Goal: Task Accomplishment & Management: Manage account settings

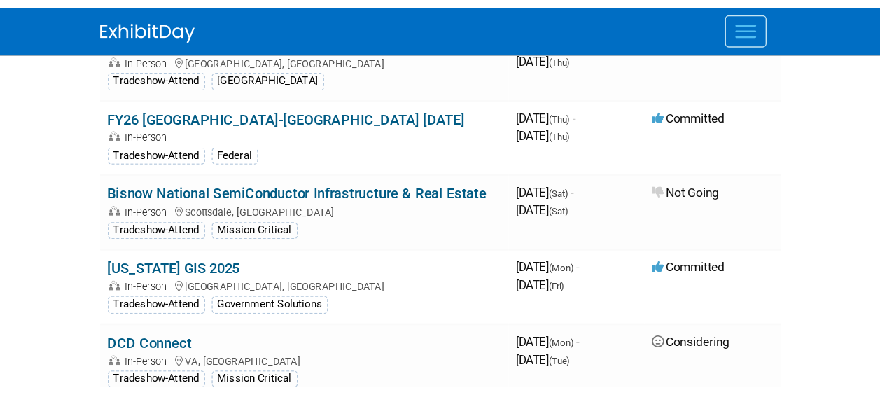
scroll to position [6228, 0]
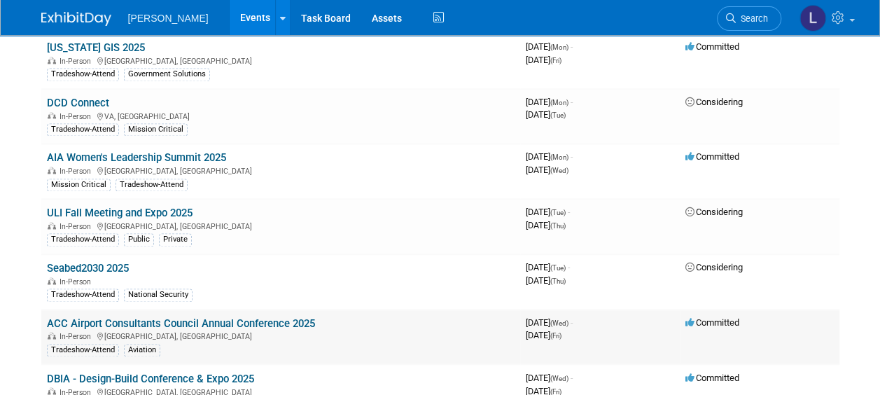
click at [168, 317] on link "ACC Airport Consultants Council Annual Conference 2025" at bounding box center [181, 323] width 268 height 13
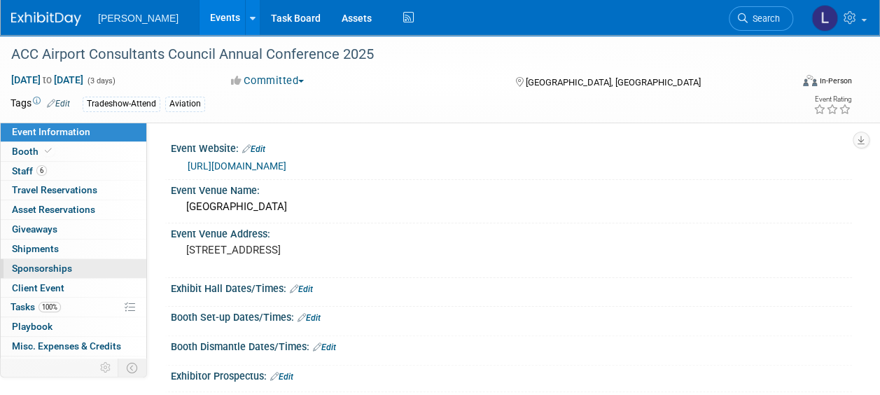
click at [75, 269] on link "0 Sponsorships 0" at bounding box center [74, 268] width 146 height 19
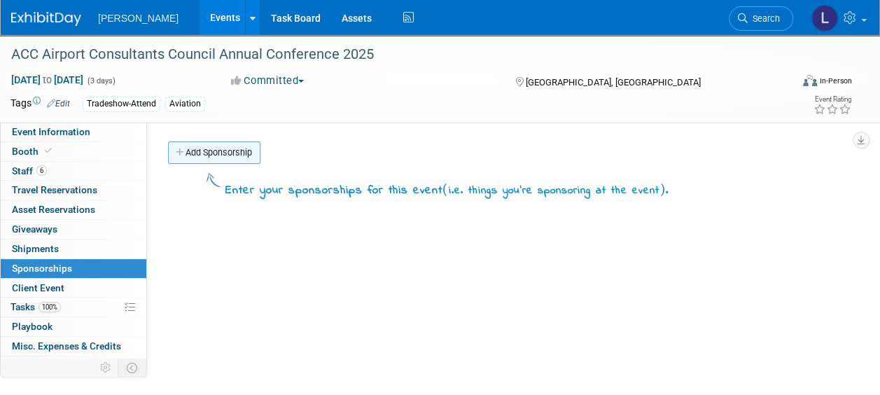
click at [232, 158] on link "Add Sponsorship" at bounding box center [214, 152] width 92 height 22
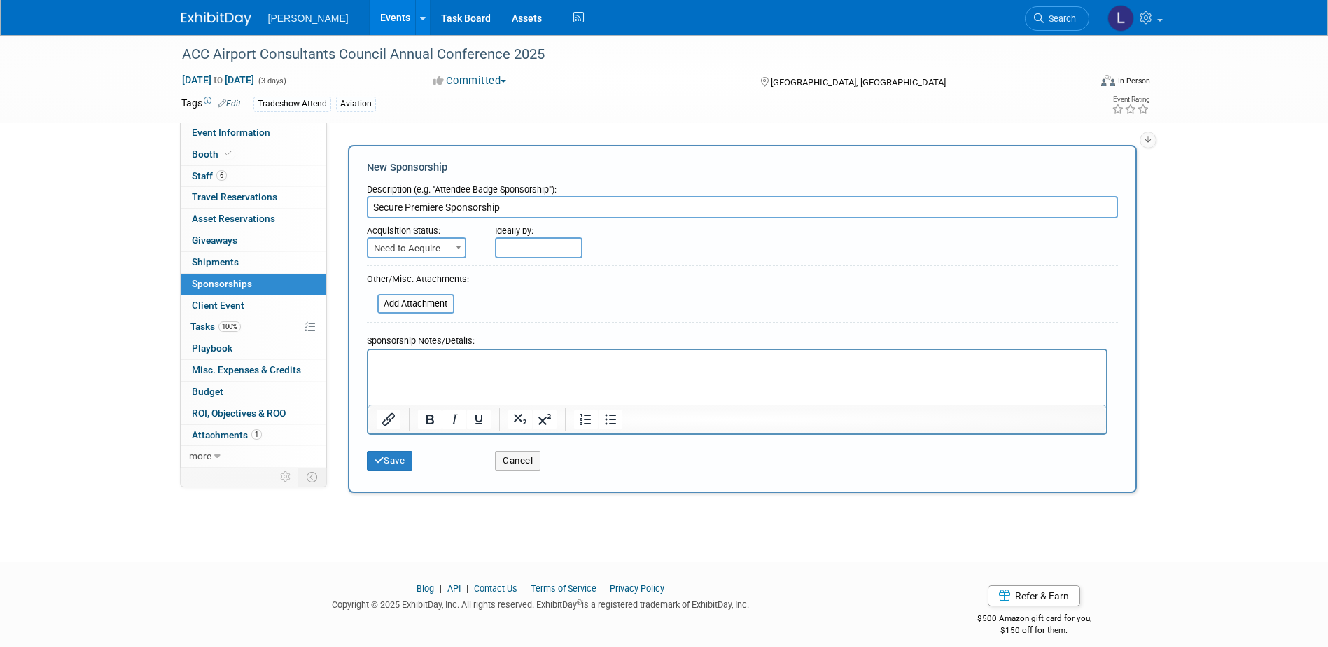
drag, startPoint x: 508, startPoint y: 208, endPoint x: 440, endPoint y: 212, distance: 68.0
click at [440, 212] on input "Secure Premiere Sponsorship" at bounding box center [742, 207] width 751 height 22
type input "Secure Premier Sponsorship - $5,000"
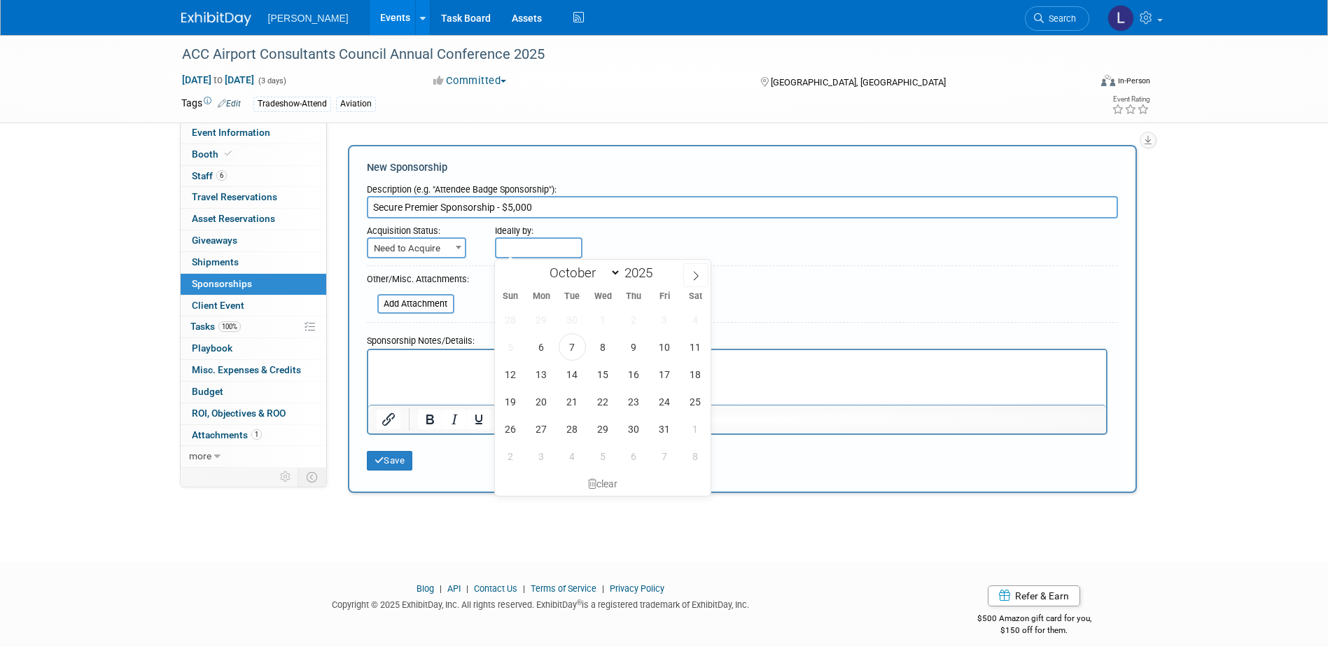
click at [536, 251] on input "text" at bounding box center [539, 247] width 88 height 21
click at [661, 345] on span "10" at bounding box center [664, 346] width 27 height 27
type input "Oct 10, 2025"
click at [811, 369] on html at bounding box center [737, 359] width 738 height 20
click at [789, 222] on div "Ideally by:" at bounding box center [774, 227] width 558 height 19
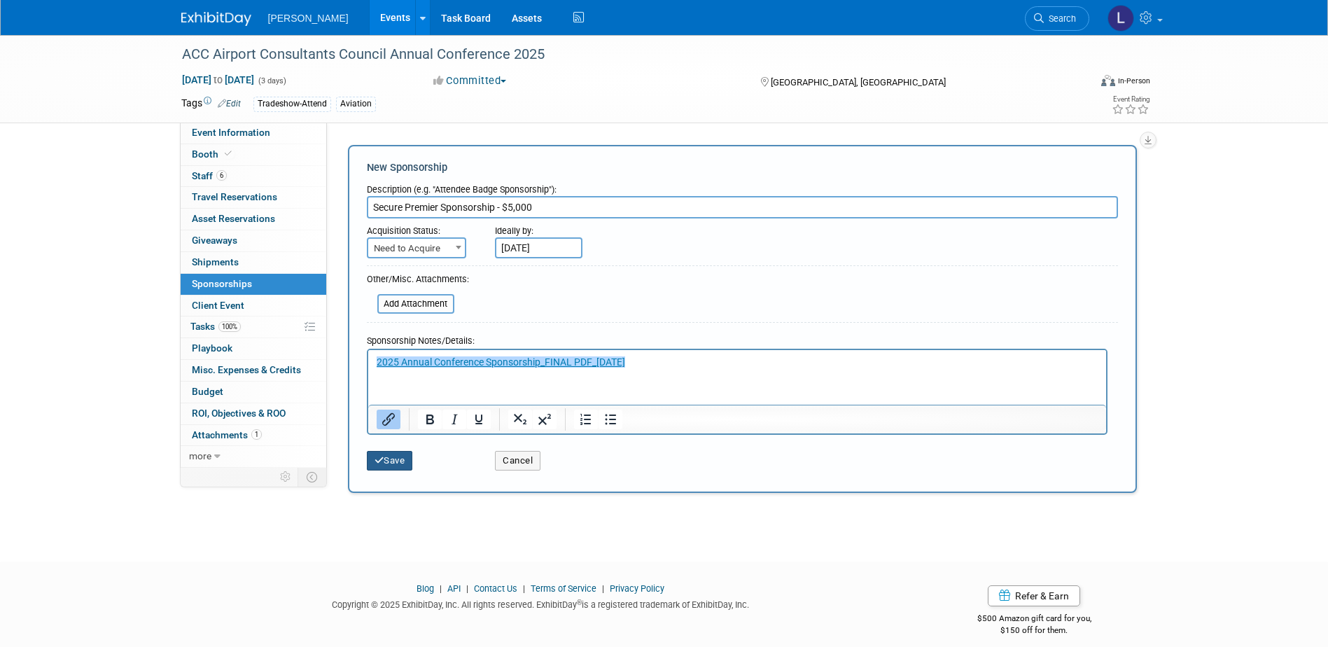
click at [398, 394] on button "Save" at bounding box center [390, 461] width 46 height 20
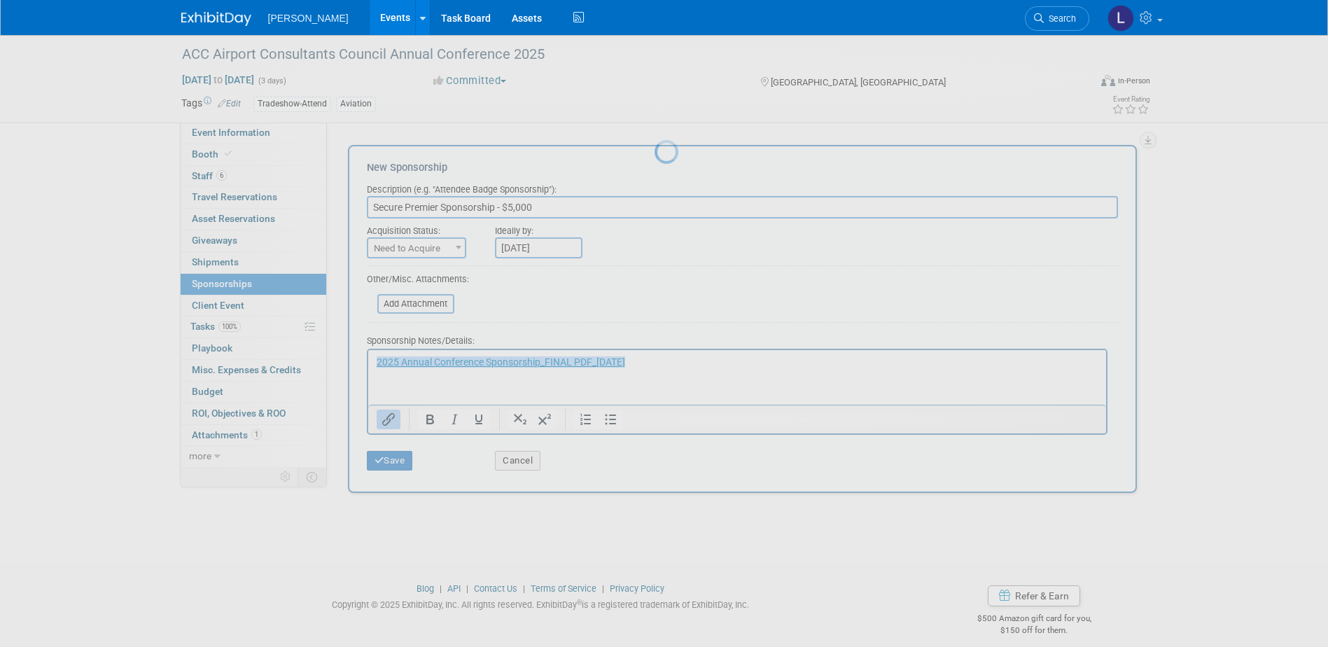
scroll to position [13, 0]
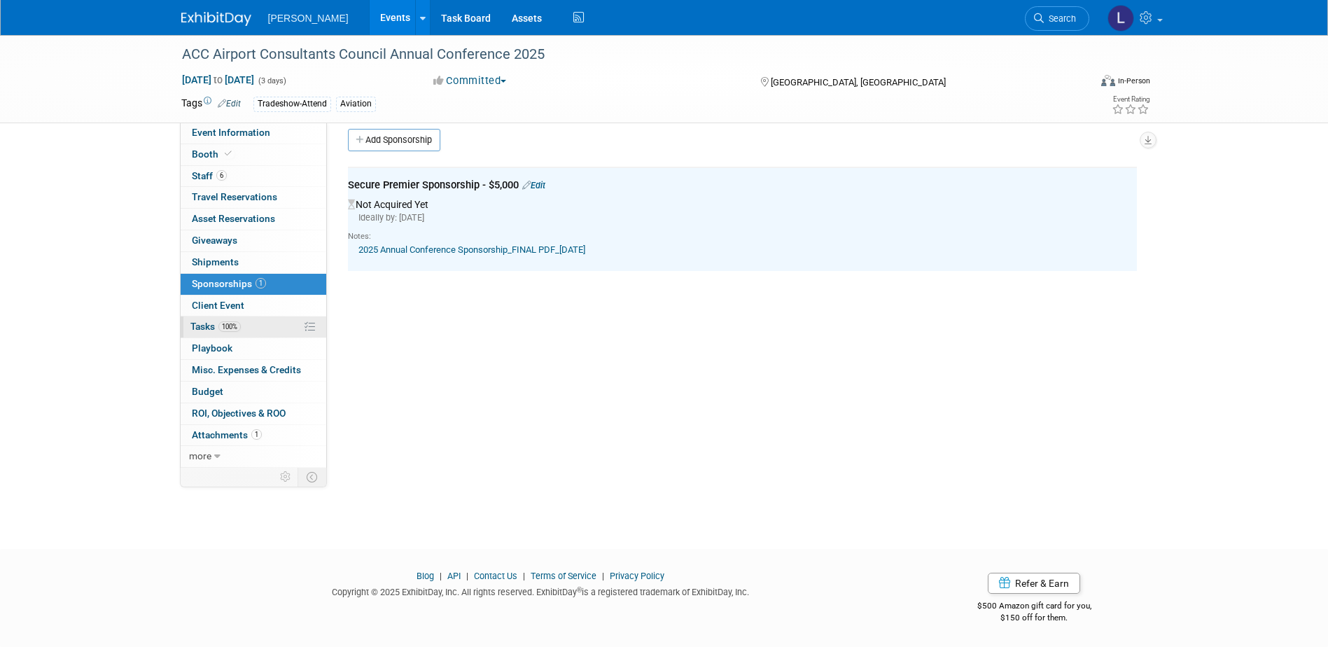
click at [255, 328] on link "100% Tasks 100%" at bounding box center [254, 326] width 146 height 21
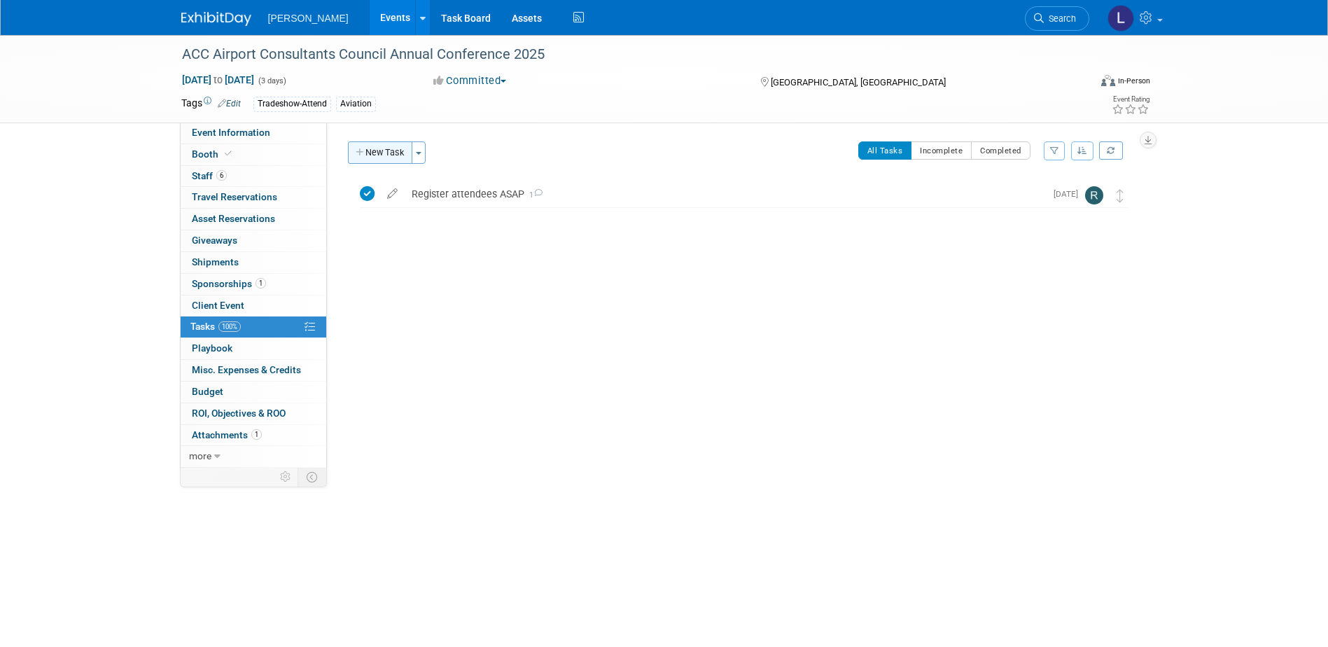
click at [376, 158] on button "New Task" at bounding box center [380, 152] width 64 height 22
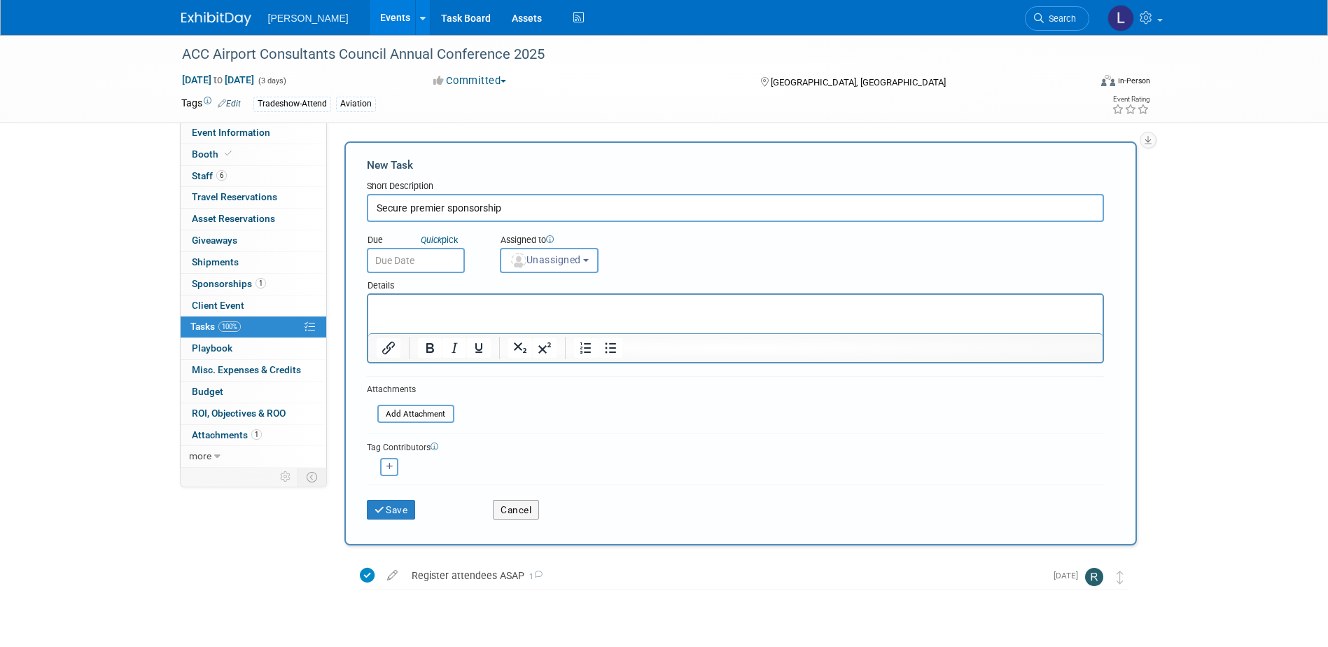
type input "Secure premier sponsorship"
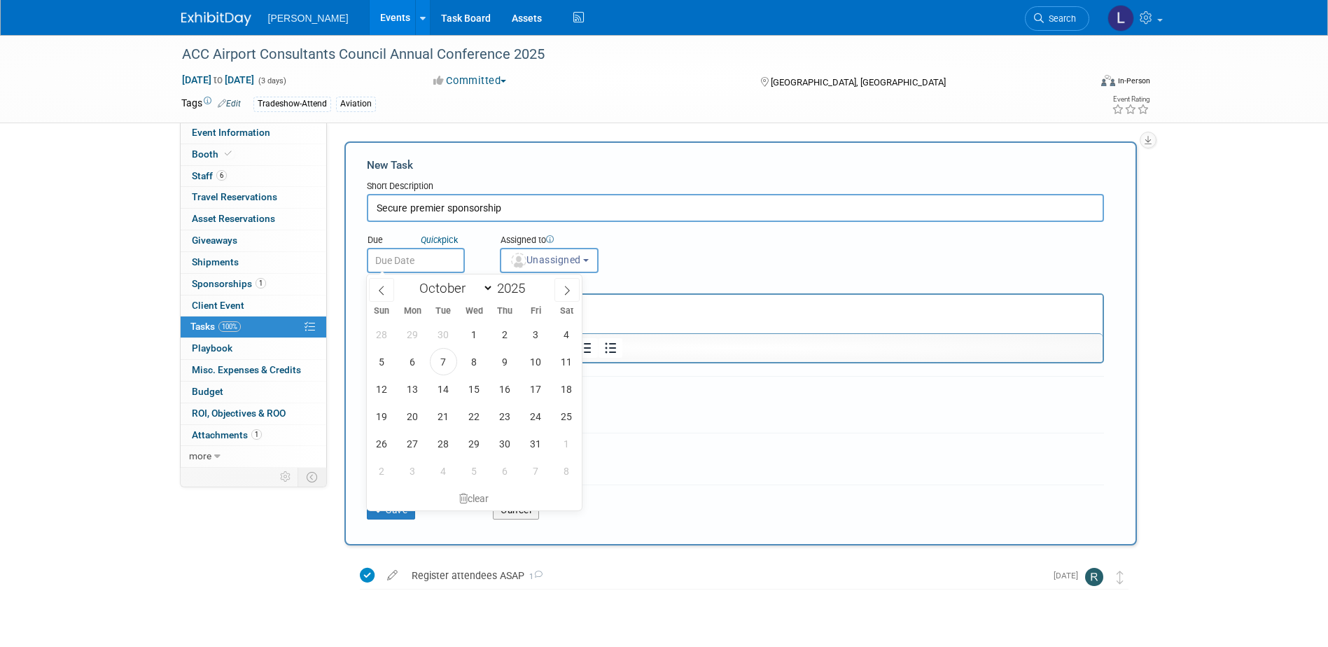
click at [424, 258] on input "text" at bounding box center [416, 260] width 98 height 25
drag, startPoint x: 527, startPoint y: 363, endPoint x: 538, endPoint y: 335, distance: 30.2
click at [528, 363] on span "10" at bounding box center [535, 361] width 27 height 27
type input "Oct 10, 2025"
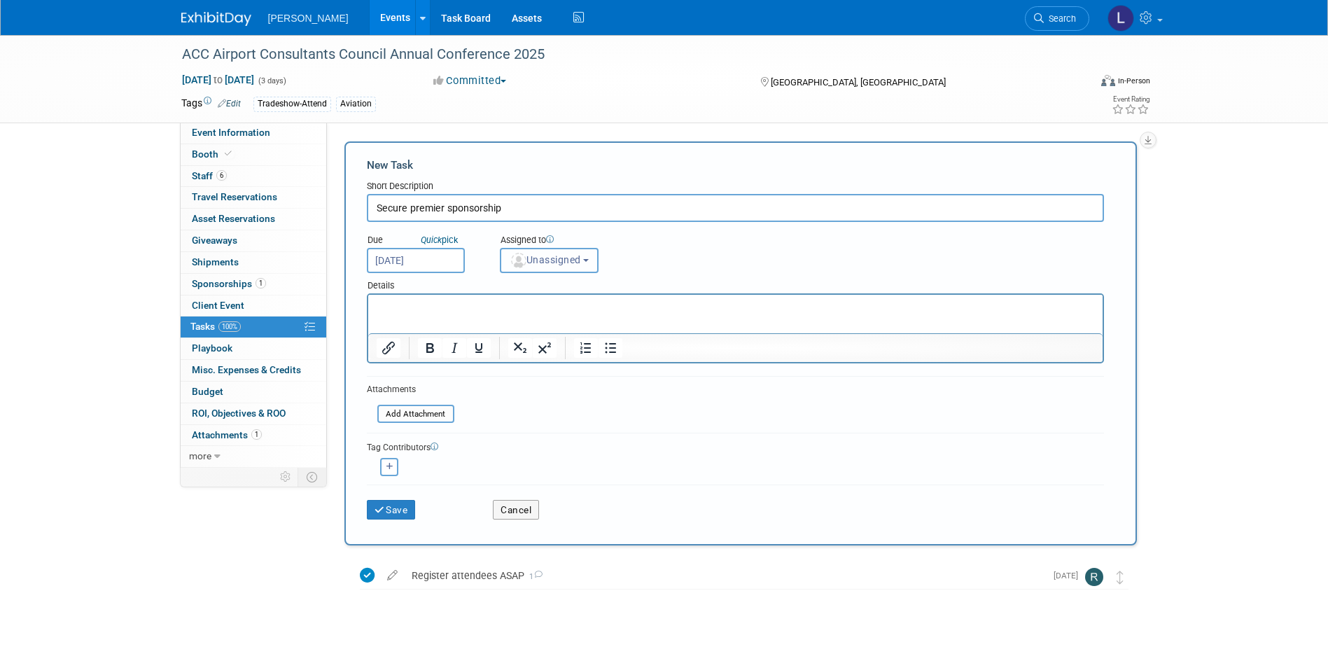
click at [543, 254] on span "Unassigned" at bounding box center [545, 259] width 71 height 11
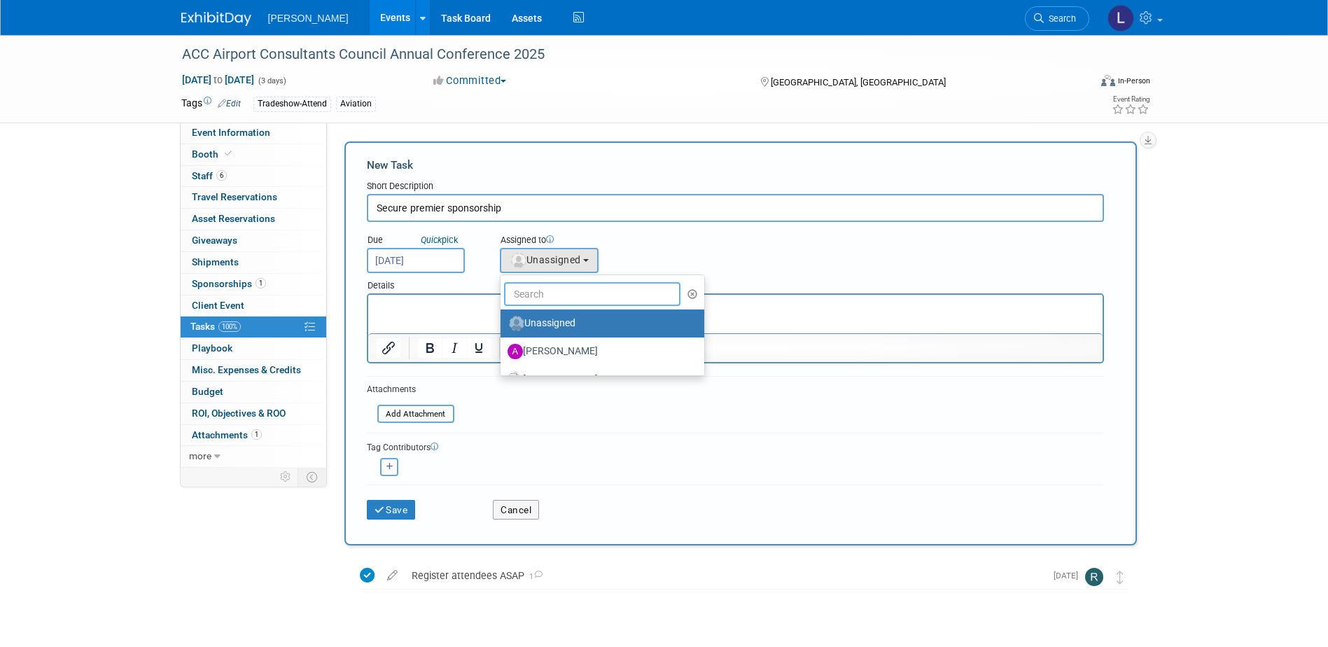
click at [531, 298] on input "text" at bounding box center [592, 294] width 177 height 24
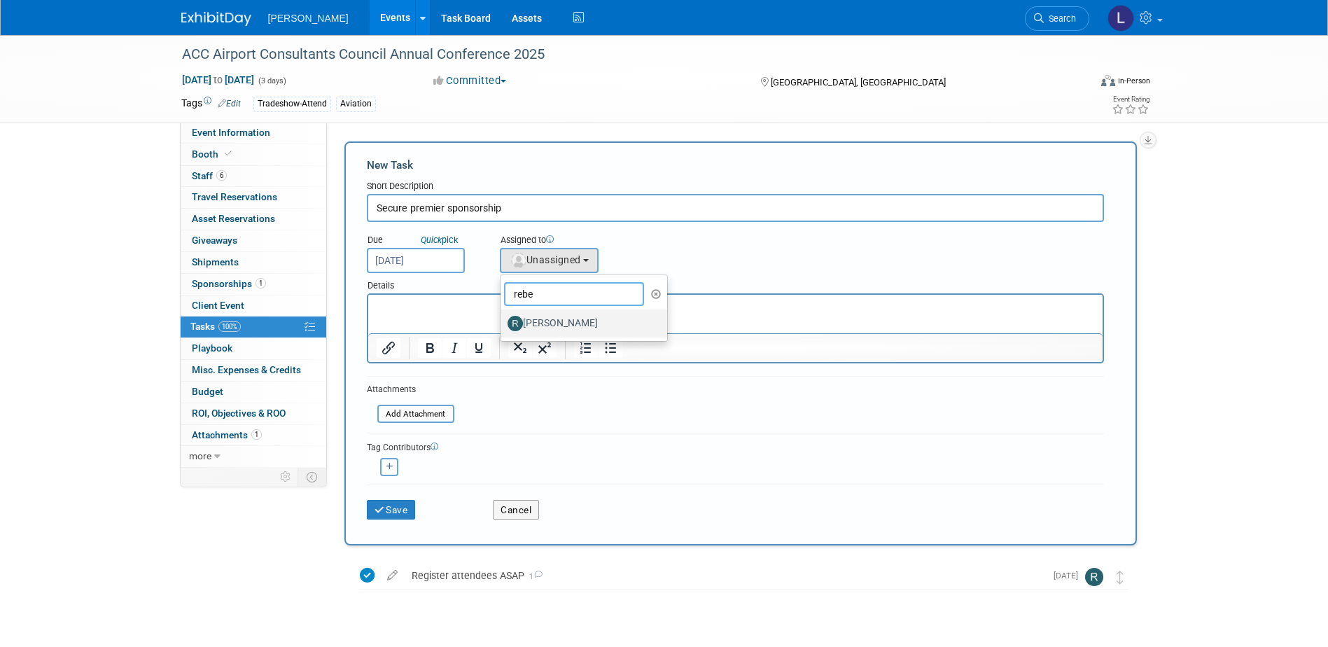
type input "rebe"
click at [546, 319] on label "Rebecca Deis" at bounding box center [581, 323] width 146 height 22
click at [503, 319] on input "Rebecca Deis" at bounding box center [498, 321] width 9 height 9
select select "844a177d-a181-44ff-a72a-5731d68e4351"
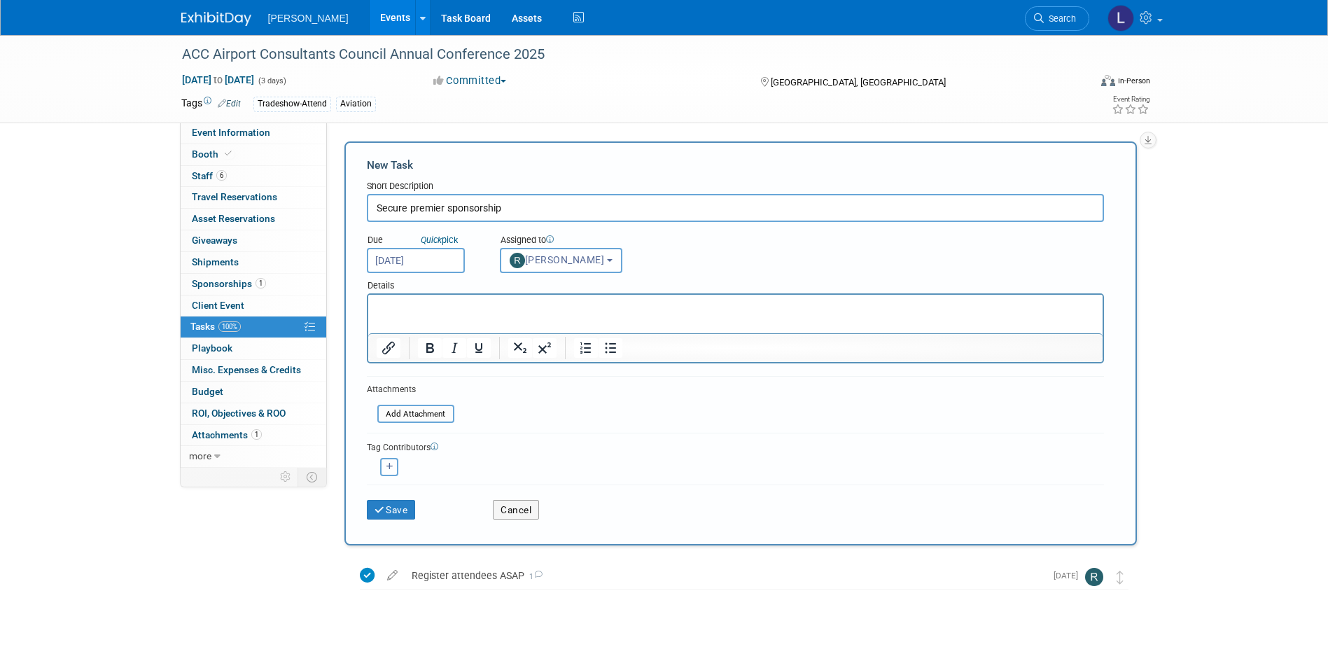
click at [394, 394] on button "button" at bounding box center [389, 467] width 18 height 18
select select
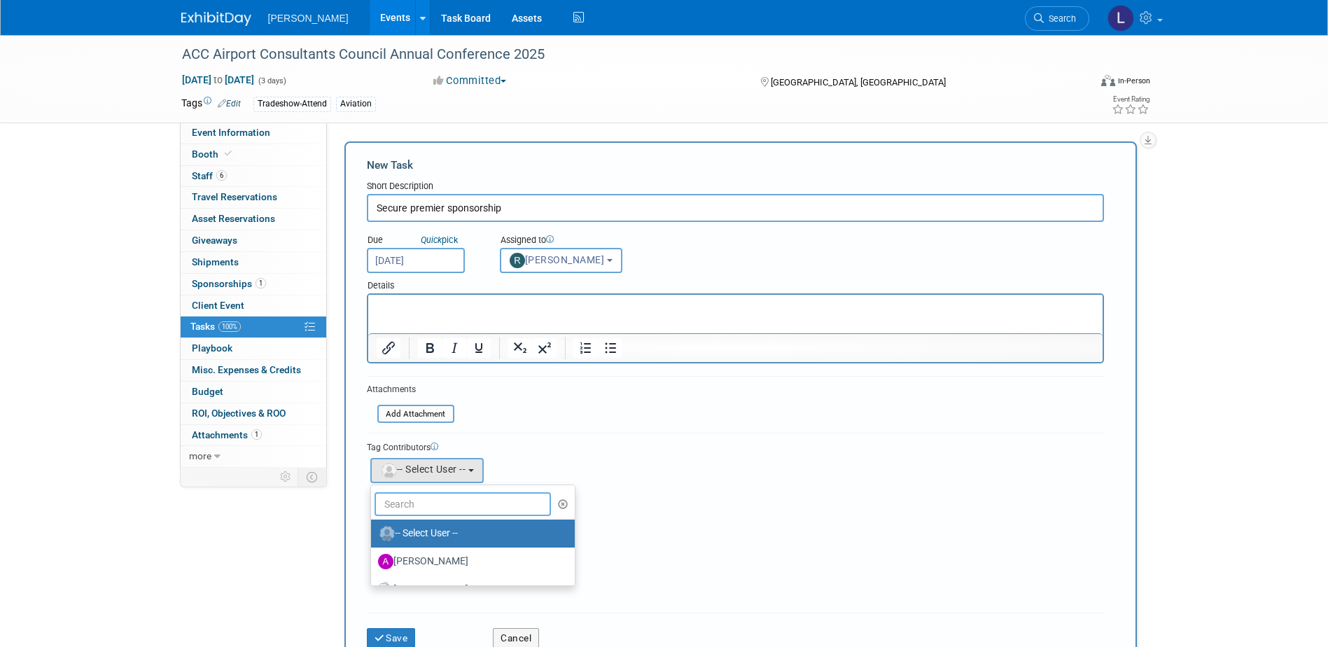
click at [409, 394] on input "text" at bounding box center [463, 504] width 177 height 24
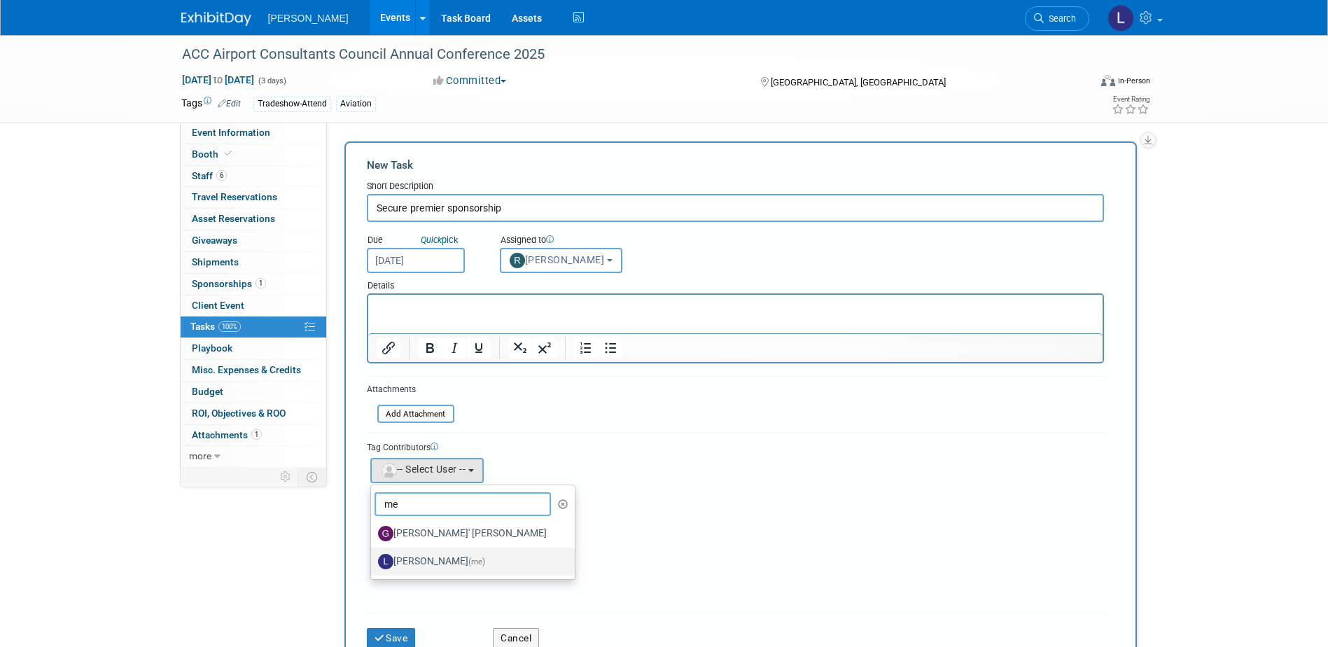
type input "me"
click at [405, 394] on label "Lindsey Wolanczyk (me)" at bounding box center [469, 561] width 183 height 22
click at [373, 394] on input "Lindsey Wolanczyk (me)" at bounding box center [368, 559] width 9 height 9
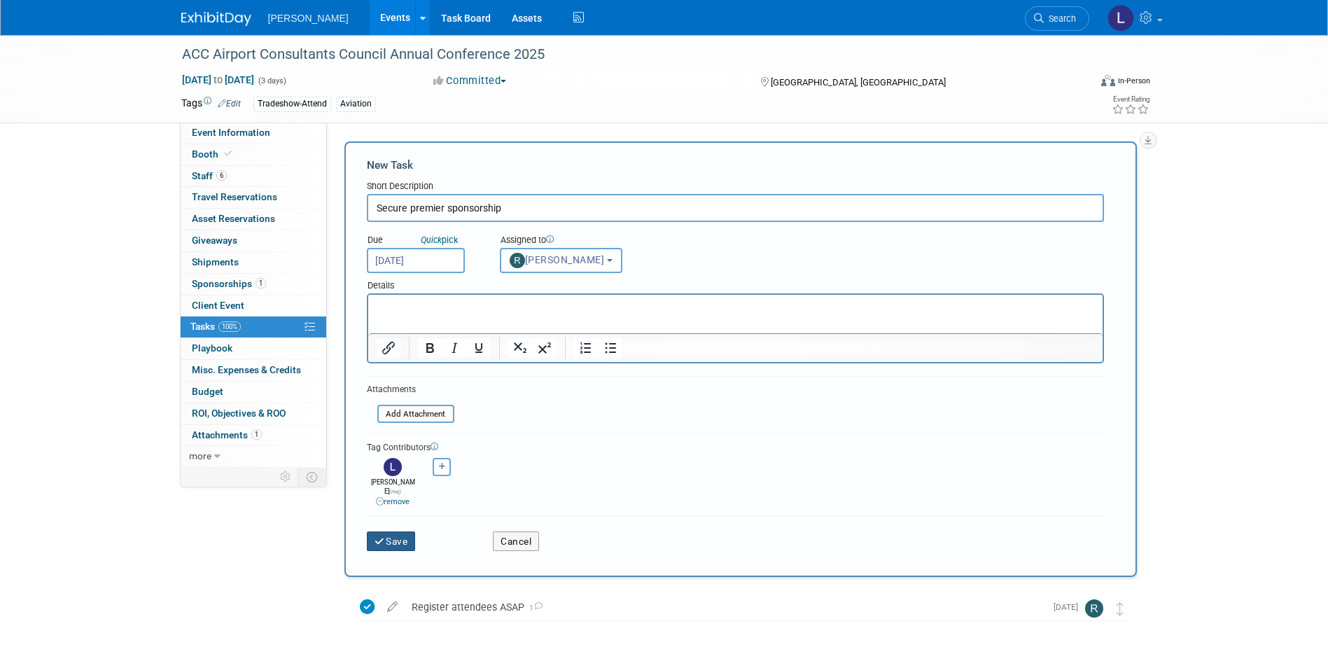
click at [389, 394] on button "Save" at bounding box center [391, 541] width 49 height 20
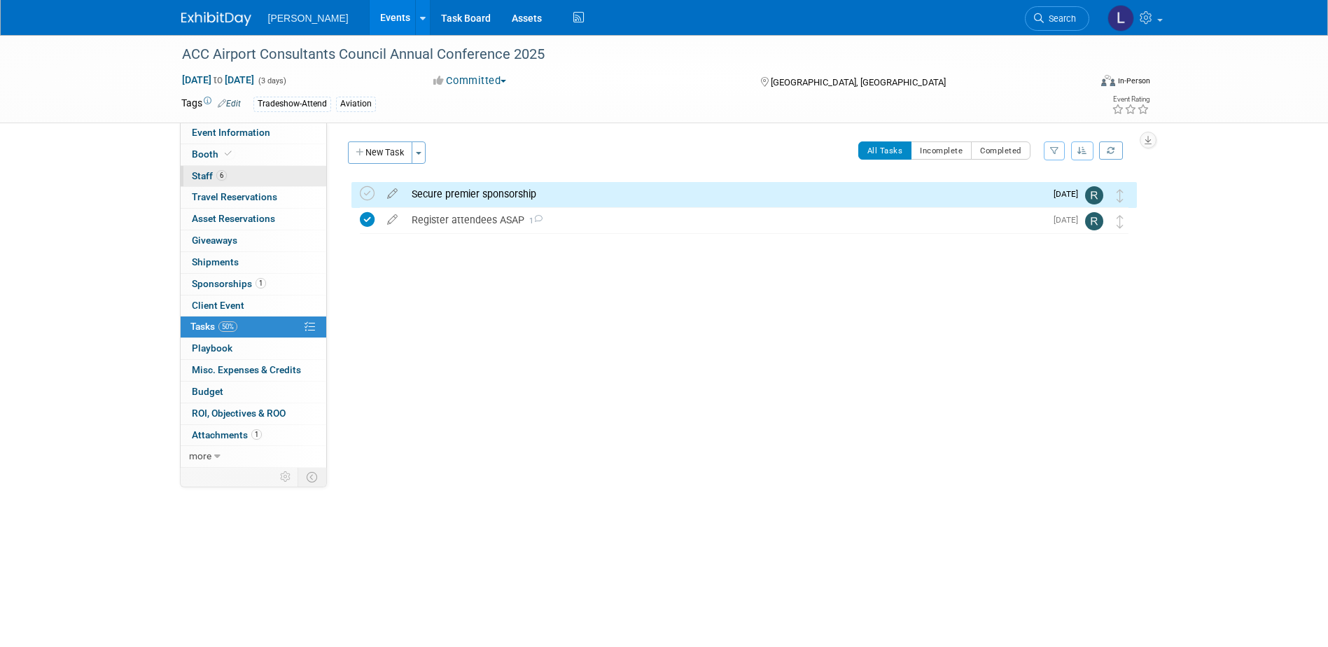
click at [244, 169] on link "6 Staff 6" at bounding box center [254, 176] width 146 height 21
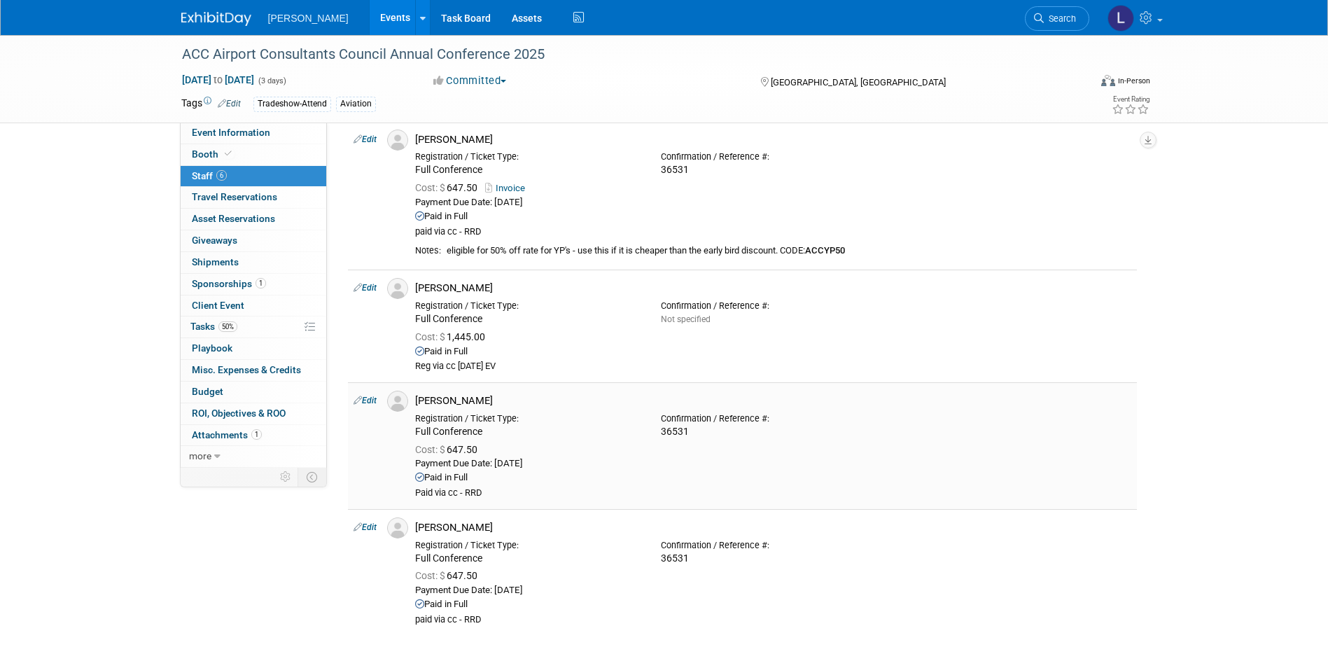
scroll to position [280, 0]
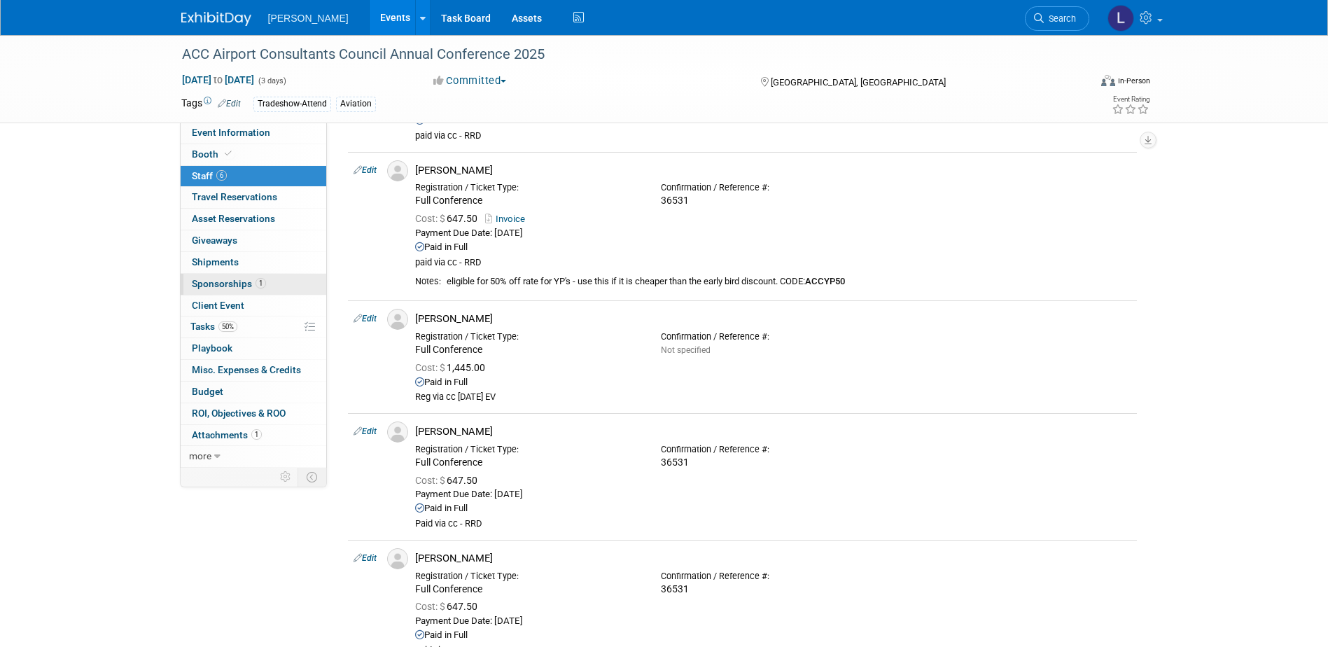
click at [256, 285] on span "1" at bounding box center [261, 283] width 11 height 11
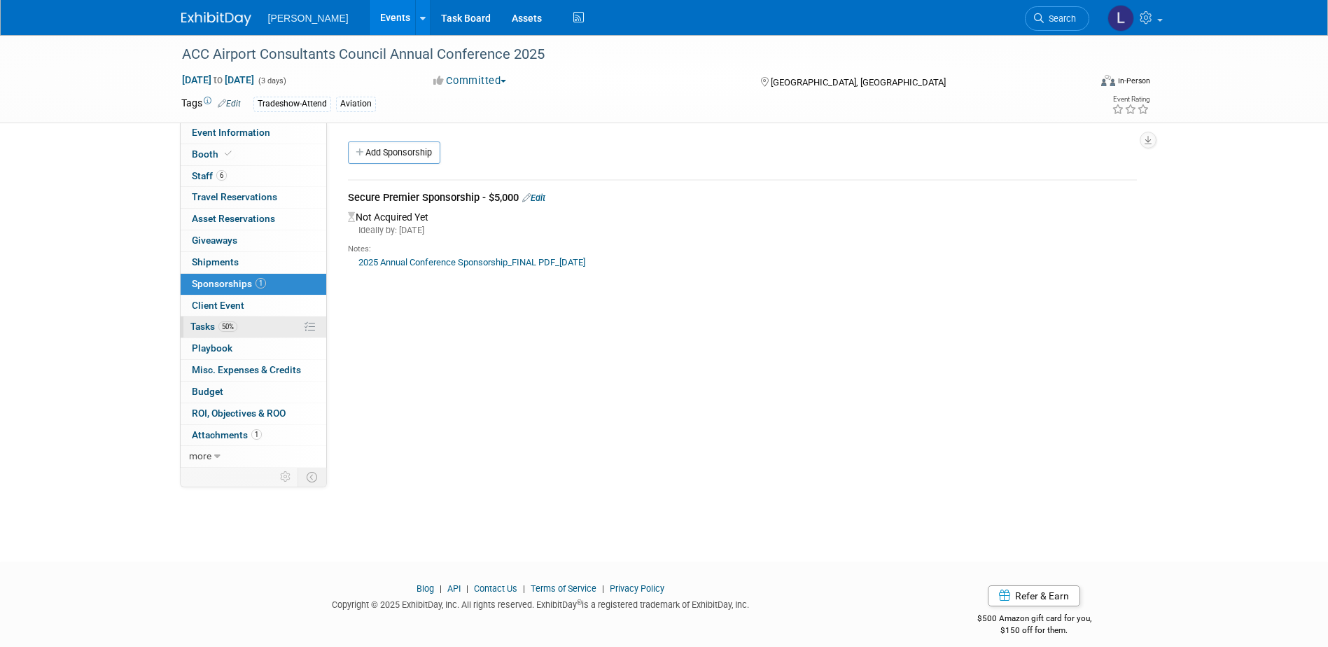
click at [253, 324] on link "50% Tasks 50%" at bounding box center [254, 326] width 146 height 21
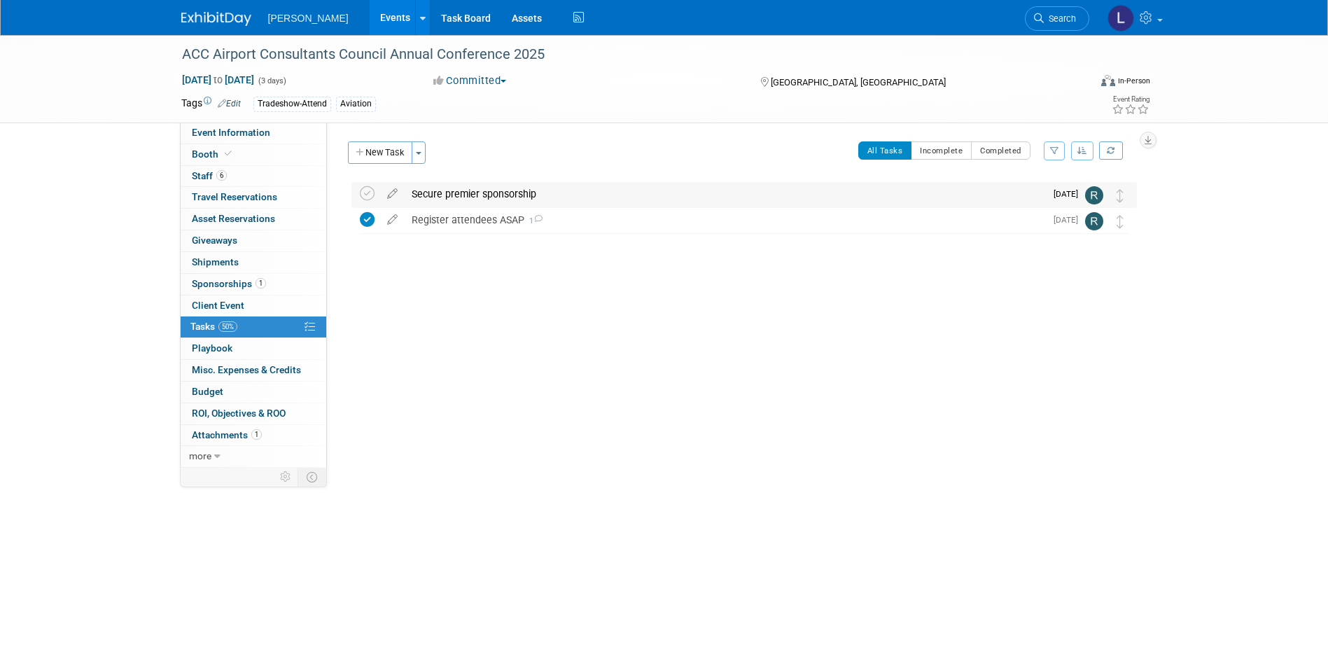
click at [579, 193] on div "Secure premier sponsorship" at bounding box center [725, 194] width 641 height 24
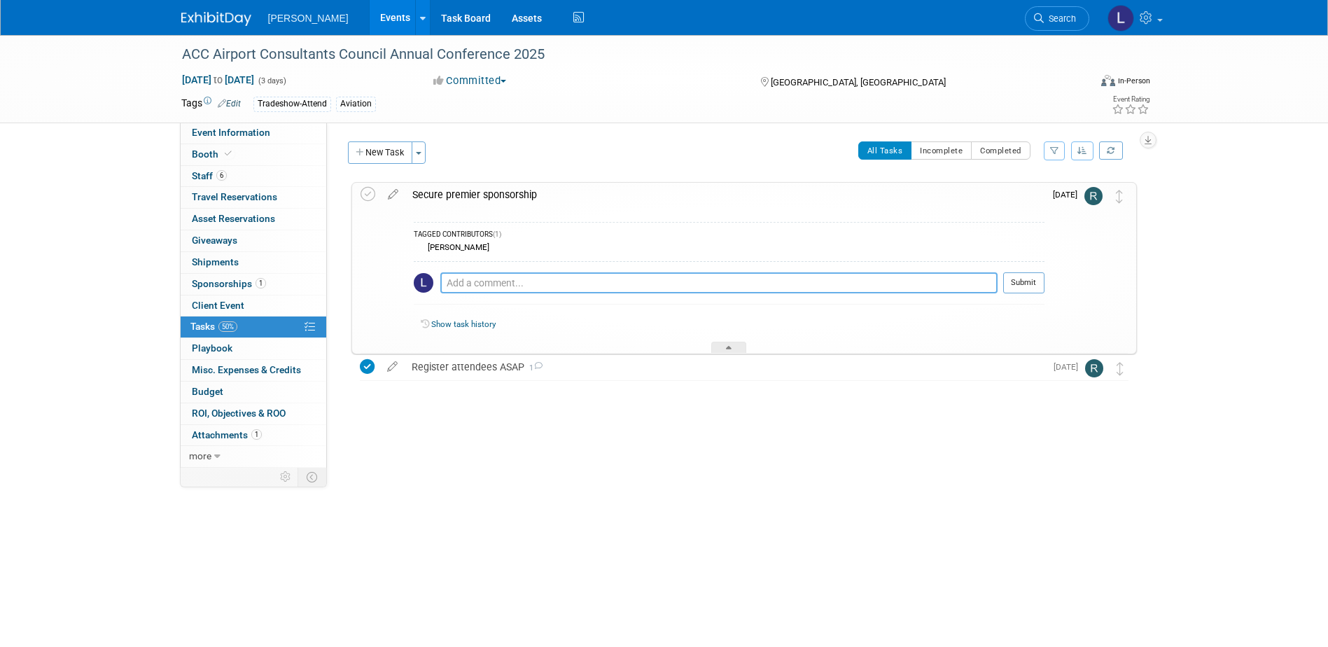
click at [507, 282] on textarea at bounding box center [718, 282] width 557 height 21
click at [587, 277] on textarea "Request refund for 2 registrants - Tom Mochty" at bounding box center [718, 282] width 557 height 21
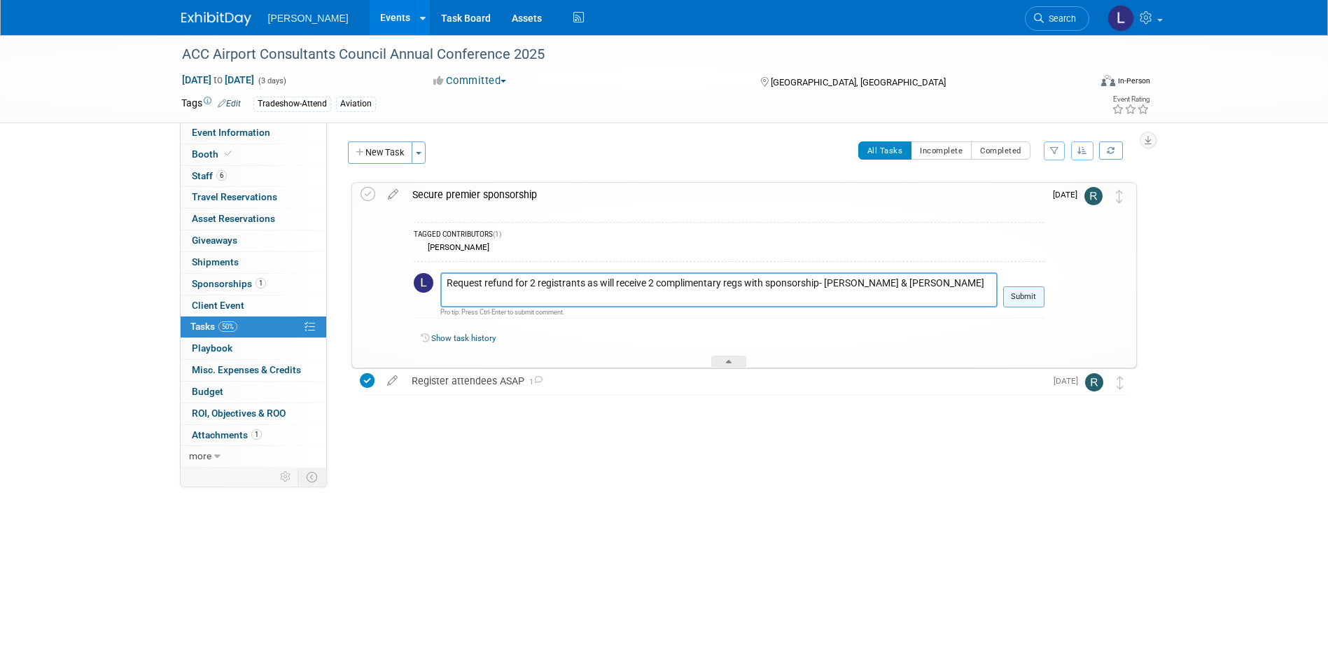
type textarea "Request refund for 2 registrants as will receive 2 complimentary regs with spon…"
click at [879, 301] on button "Submit" at bounding box center [1023, 296] width 41 height 21
